Goal: Find specific page/section: Find specific page/section

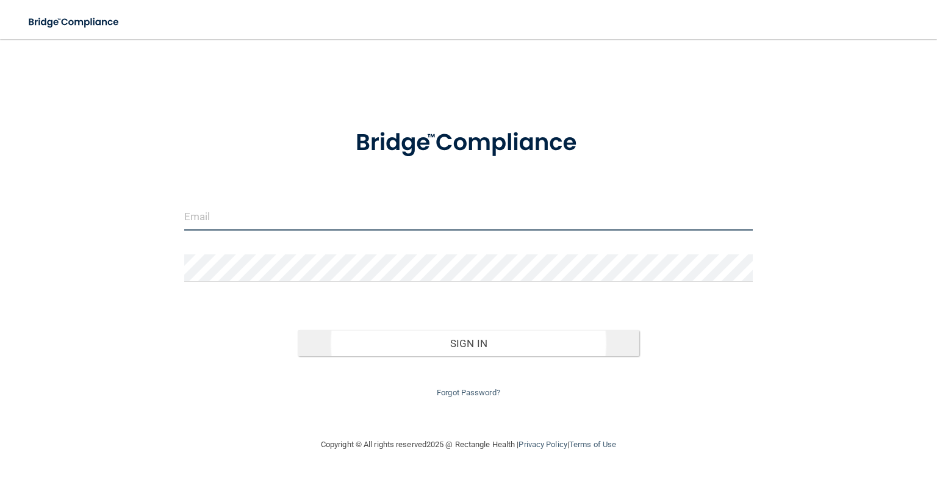
type input "[PERSON_NAME][EMAIL_ADDRESS][DOMAIN_NAME]"
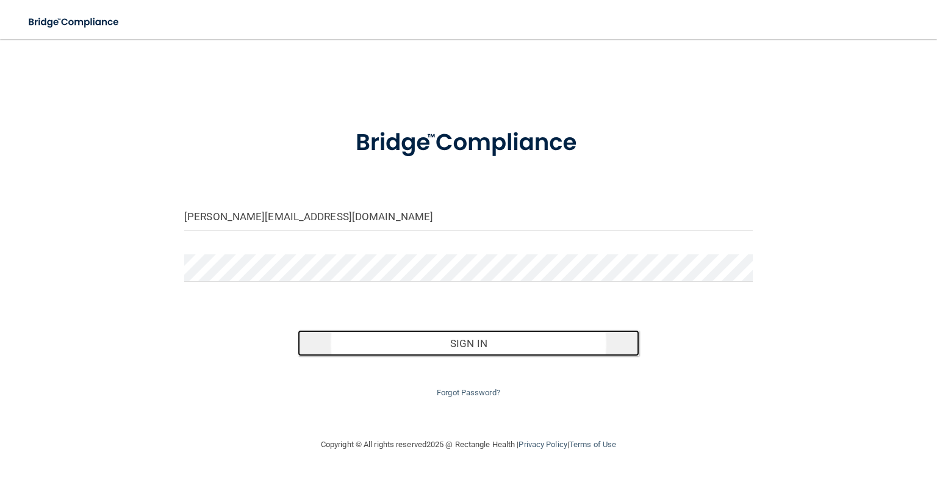
click at [455, 347] on button "Sign In" at bounding box center [468, 343] width 341 height 27
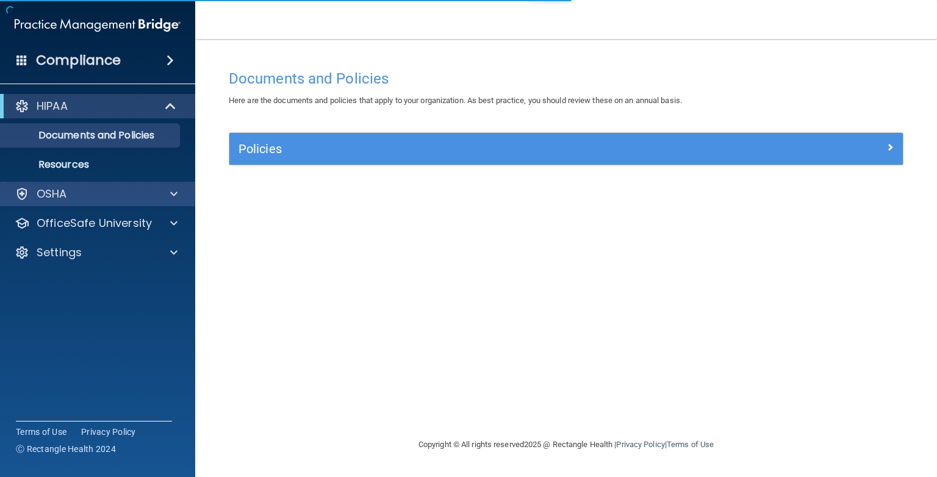
click at [68, 204] on div "OSHA" at bounding box center [98, 194] width 196 height 24
click at [66, 194] on p "OSHA" at bounding box center [52, 194] width 30 height 15
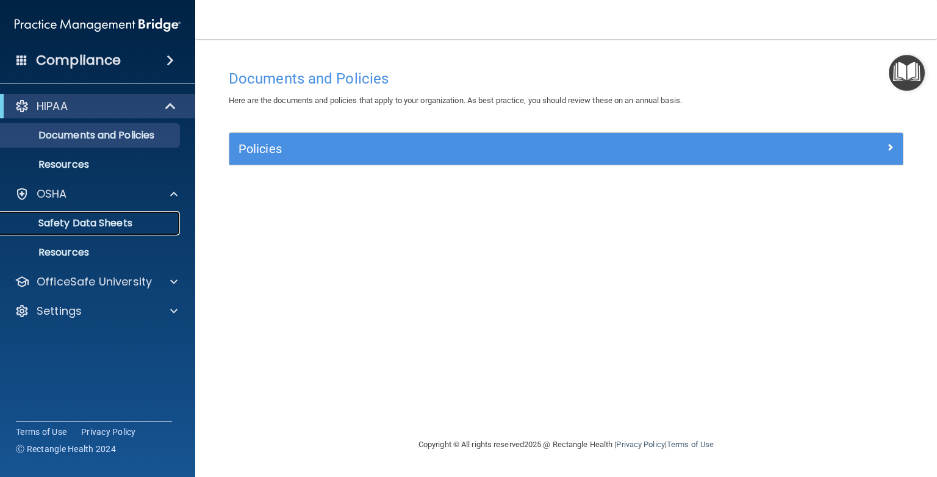
click at [70, 222] on p "Safety Data Sheets" at bounding box center [91, 223] width 166 height 12
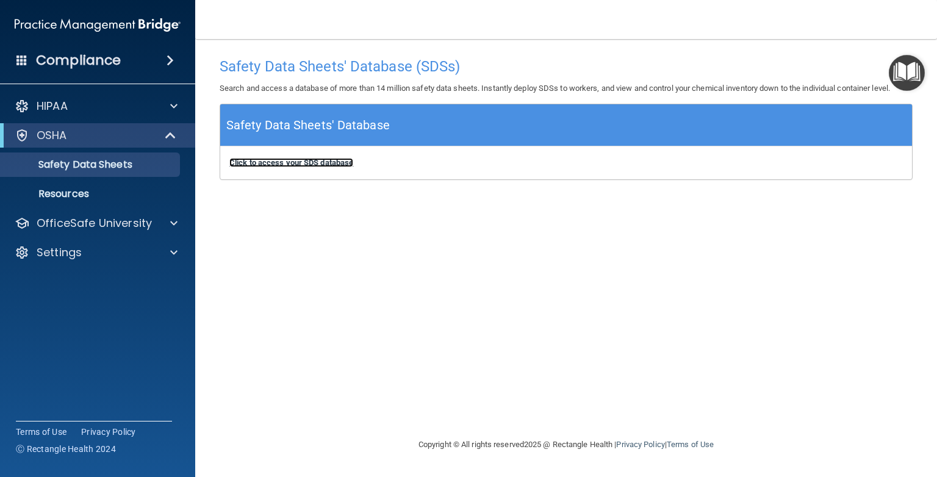
click at [278, 166] on b "Click to access your SDS database" at bounding box center [291, 162] width 124 height 9
